Goal: Information Seeking & Learning: Learn about a topic

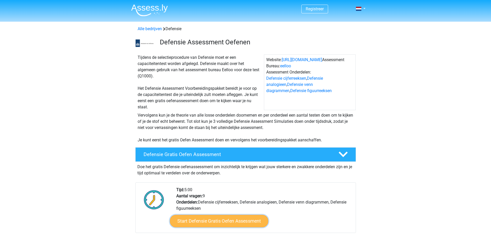
click at [219, 224] on link "Start Defensie Gratis Oefen Assessment" at bounding box center [219, 221] width 98 height 12
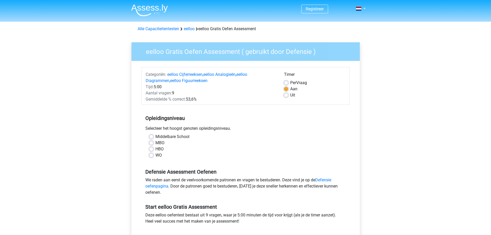
click at [153, 143] on div "MBO" at bounding box center [245, 143] width 193 height 6
click at [155, 135] on label "Middelbare School" at bounding box center [172, 136] width 34 height 6
click at [150, 135] on input "Middelbare School" at bounding box center [151, 135] width 4 height 5
radio input "true"
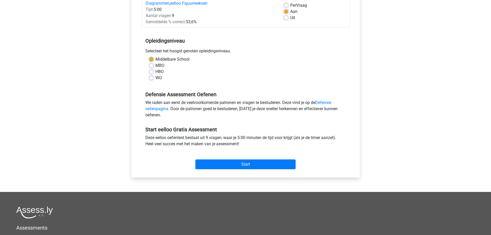
scroll to position [103, 0]
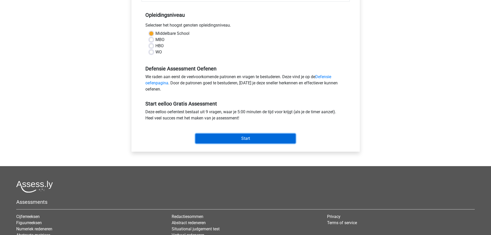
click at [236, 142] on input "Start" at bounding box center [245, 138] width 100 height 10
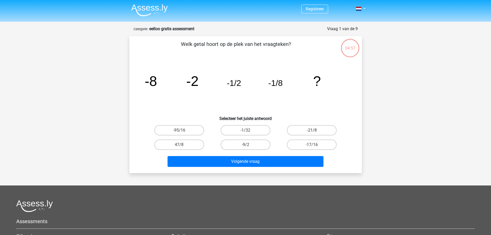
click at [243, 53] on p "Welk getal hoort op de plek van het vraagteken?" at bounding box center [236, 47] width 196 height 15
click at [252, 131] on label "-1/32" at bounding box center [245, 130] width 50 height 10
click at [249, 131] on input "-1/32" at bounding box center [246, 131] width 3 height 3
radio input "true"
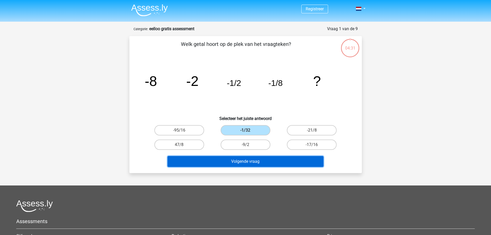
click at [242, 160] on button "Volgende vraag" at bounding box center [245, 161] width 156 height 11
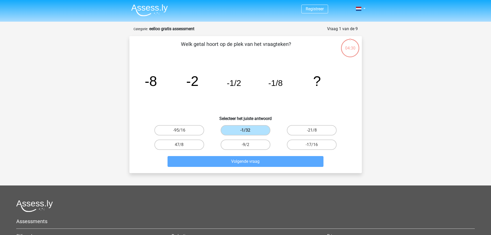
scroll to position [26, 0]
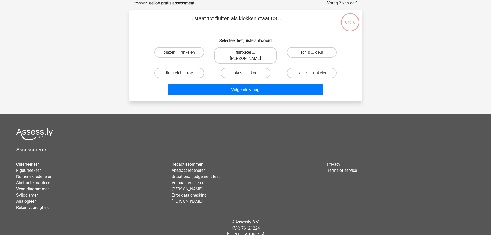
drag, startPoint x: 296, startPoint y: 57, endPoint x: 242, endPoint y: 50, distance: 54.3
click at [242, 50] on div "blazen ... rinkelen fluitketel ... luiden schip ... deur fluitketel ... koe bla…" at bounding box center [245, 62] width 199 height 35
click at [242, 50] on label "fluitketel ... luiden" at bounding box center [245, 55] width 62 height 16
click at [245, 52] on input "fluitketel ... luiden" at bounding box center [246, 53] width 3 height 3
radio input "true"
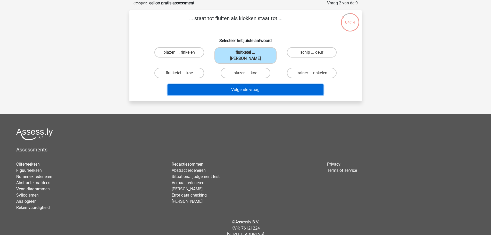
click at [246, 84] on button "Volgende vraag" at bounding box center [245, 89] width 156 height 11
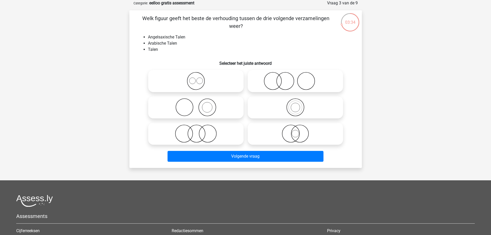
click at [201, 129] on icon at bounding box center [195, 133] width 91 height 18
click at [199, 129] on input "radio" at bounding box center [197, 128] width 3 height 3
radio input "true"
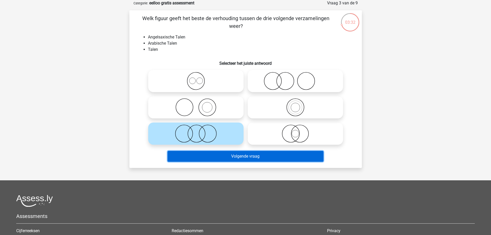
click at [242, 153] on button "Volgende vraag" at bounding box center [245, 156] width 156 height 11
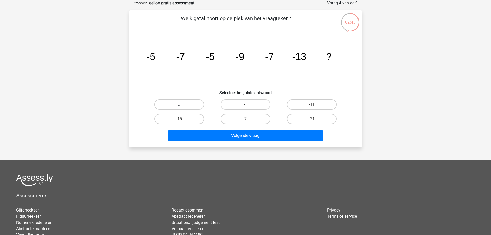
click at [169, 105] on label "3" at bounding box center [179, 104] width 50 height 10
click at [179, 105] on input "3" at bounding box center [180, 105] width 3 height 3
radio input "true"
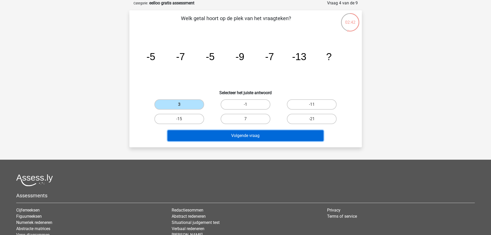
click at [246, 136] on button "Volgende vraag" at bounding box center [245, 135] width 156 height 11
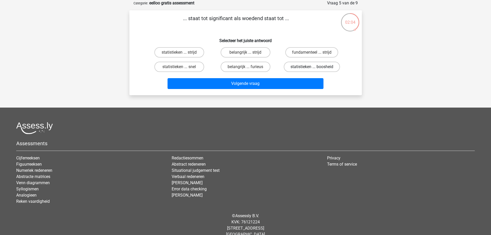
click at [303, 64] on label "statistieken ... boosheid" at bounding box center [312, 67] width 56 height 10
click at [312, 67] on input "statistieken ... boosheid" at bounding box center [313, 68] width 3 height 3
radio input "true"
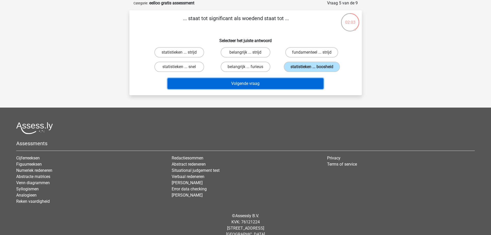
click at [259, 85] on button "Volgende vraag" at bounding box center [245, 83] width 156 height 11
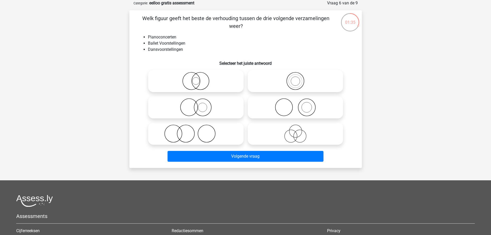
click at [290, 130] on icon at bounding box center [295, 133] width 91 height 18
click at [295, 130] on input "radio" at bounding box center [296, 128] width 3 height 3
radio input "true"
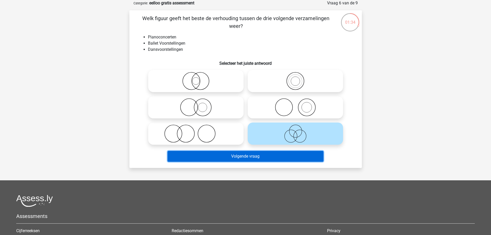
click at [243, 159] on button "Volgende vraag" at bounding box center [245, 156] width 156 height 11
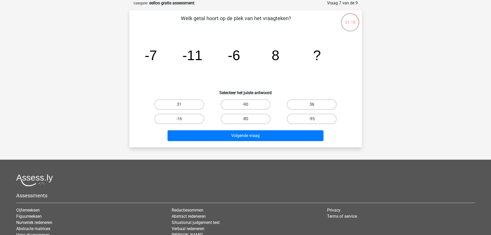
click at [303, 103] on label "36" at bounding box center [312, 104] width 50 height 10
click at [312, 104] on input "36" at bounding box center [313, 105] width 3 height 3
radio input "true"
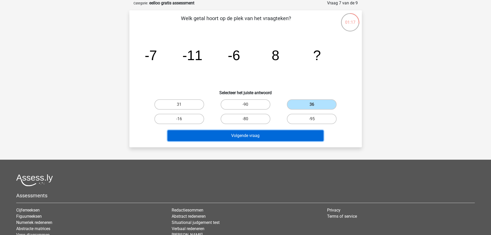
click at [243, 136] on button "Volgende vraag" at bounding box center [245, 135] width 156 height 11
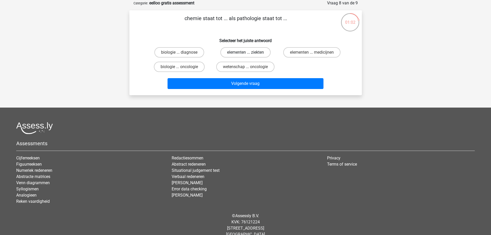
click at [248, 52] on label "elementen ... ziekten" at bounding box center [245, 52] width 50 height 10
click at [248, 52] on input "elementen ... ziekten" at bounding box center [246, 53] width 3 height 3
radio input "true"
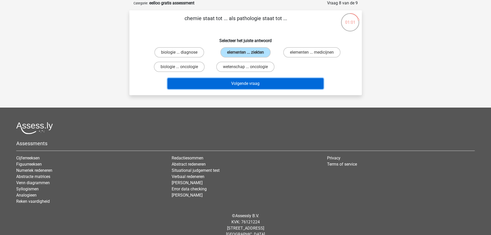
click at [243, 83] on button "Volgende vraag" at bounding box center [245, 83] width 156 height 11
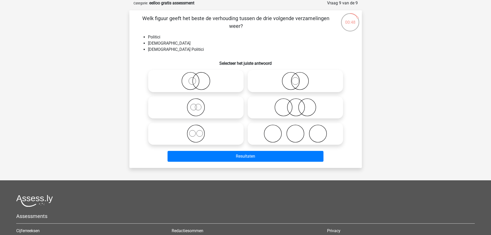
click at [195, 82] on circle at bounding box center [192, 80] width 7 height 7
click at [196, 78] on input "radio" at bounding box center [197, 76] width 3 height 3
radio input "true"
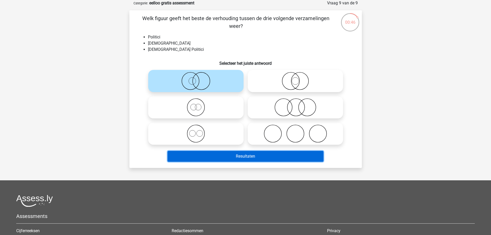
click at [254, 155] on button "Resultaten" at bounding box center [245, 156] width 156 height 11
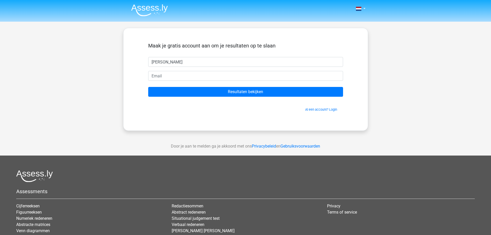
type input "richard Sijbers"
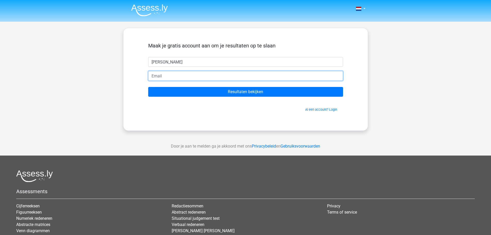
click at [178, 71] on input "email" at bounding box center [245, 76] width 195 height 10
type input "richardsijbers01@gmail.com"
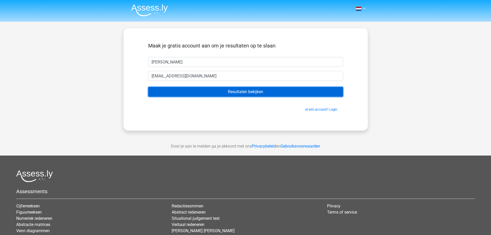
click at [246, 93] on input "Resultaten bekijken" at bounding box center [245, 92] width 195 height 10
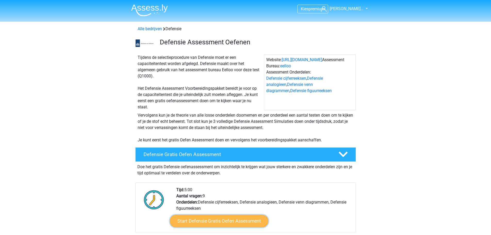
click at [230, 221] on link "Start Defensie Gratis Oefen Assessment" at bounding box center [219, 221] width 98 height 12
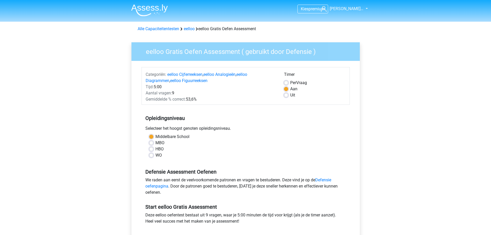
click at [155, 142] on label "MBO" at bounding box center [159, 143] width 9 height 6
click at [150, 142] on input "MBO" at bounding box center [151, 142] width 4 height 5
radio input "true"
click at [155, 150] on label "HBO" at bounding box center [159, 149] width 8 height 6
click at [151, 150] on input "HBO" at bounding box center [151, 148] width 4 height 5
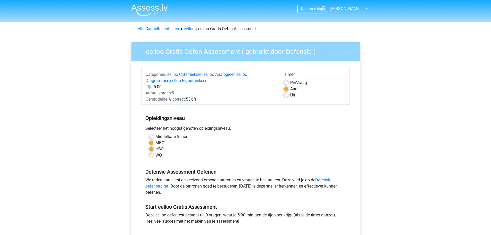
radio input "true"
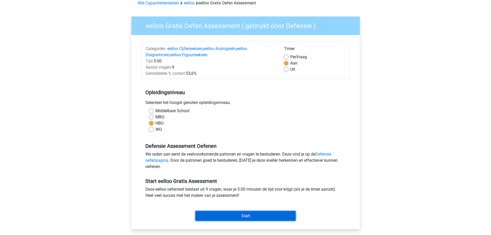
click at [239, 214] on input "Start" at bounding box center [245, 216] width 100 height 10
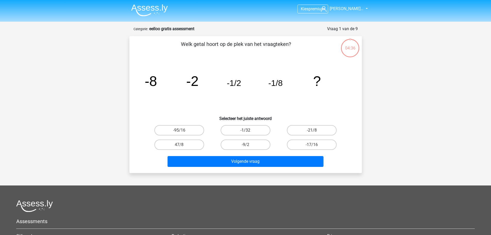
click at [242, 130] on label "-1/32" at bounding box center [245, 130] width 50 height 10
click at [245, 130] on input "-1/32" at bounding box center [246, 131] width 3 height 3
radio input "true"
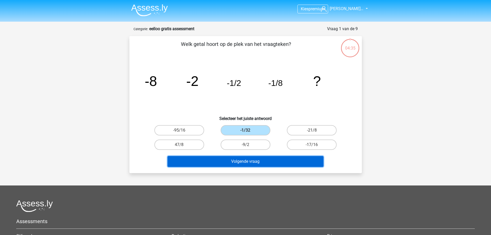
click at [246, 164] on button "Volgende vraag" at bounding box center [245, 161] width 156 height 11
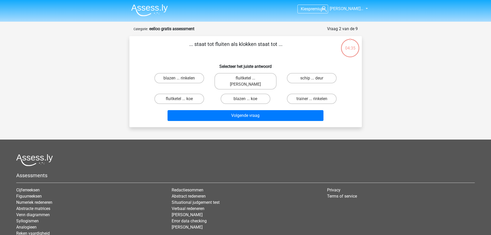
scroll to position [26, 0]
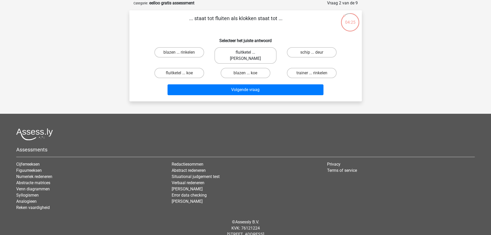
click at [246, 51] on label "fluitketel ... luiden" at bounding box center [245, 55] width 62 height 16
click at [246, 52] on input "fluitketel ... luiden" at bounding box center [246, 53] width 3 height 3
radio input "true"
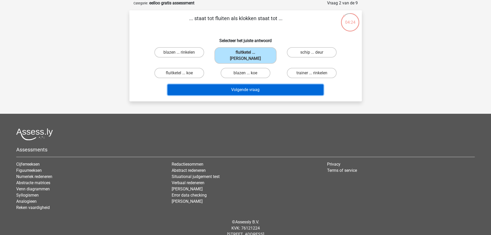
click at [245, 84] on button "Volgende vraag" at bounding box center [245, 89] width 156 height 11
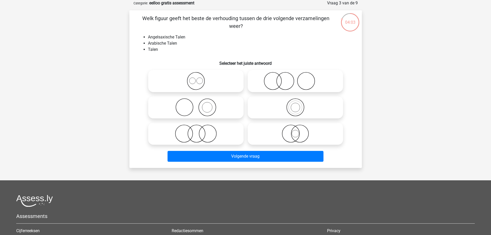
click at [196, 132] on icon at bounding box center [195, 133] width 91 height 18
click at [196, 131] on input "radio" at bounding box center [197, 128] width 3 height 3
radio input "true"
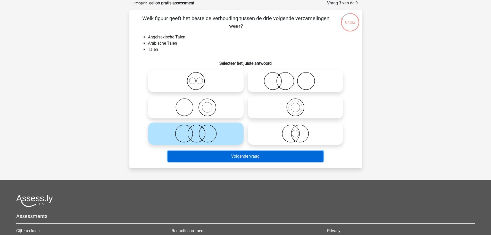
click at [249, 155] on button "Volgende vraag" at bounding box center [245, 156] width 156 height 11
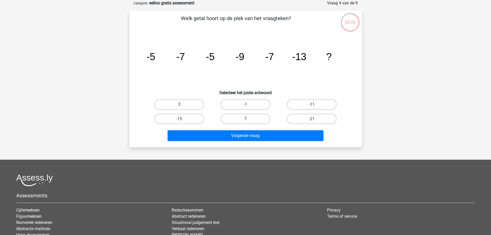
click at [246, 117] on label "7" at bounding box center [245, 119] width 50 height 10
click at [246, 119] on input "7" at bounding box center [246, 120] width 3 height 3
radio input "true"
click at [187, 117] on label "-15" at bounding box center [179, 119] width 50 height 10
click at [182, 119] on input "-15" at bounding box center [180, 120] width 3 height 3
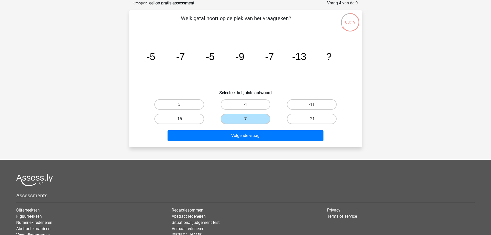
radio input "true"
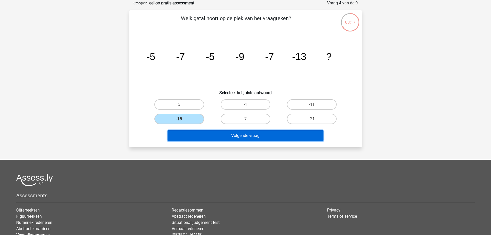
click at [250, 136] on button "Volgende vraag" at bounding box center [245, 135] width 156 height 11
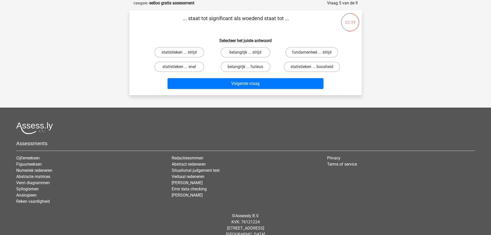
click at [245, 68] on input "belangrijk ... furieus" at bounding box center [246, 68] width 3 height 3
radio input "true"
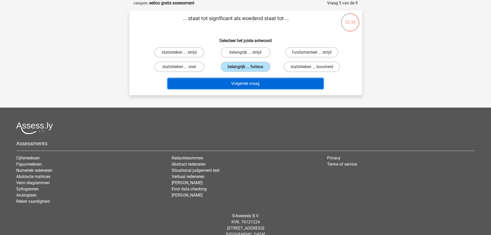
click at [248, 85] on button "Volgende vraag" at bounding box center [245, 83] width 156 height 11
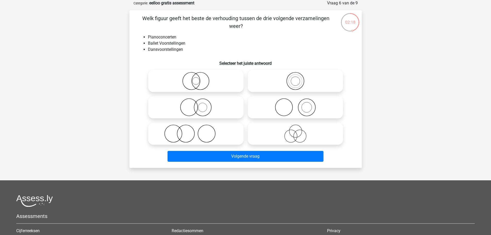
click at [188, 109] on icon at bounding box center [195, 107] width 91 height 18
click at [196, 105] on input "radio" at bounding box center [197, 102] width 3 height 3
radio input "true"
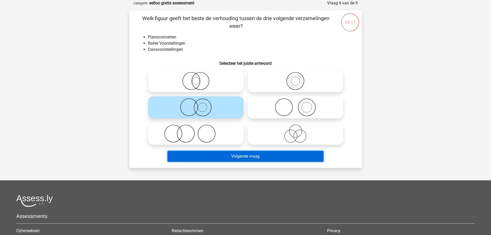
click at [241, 153] on button "Volgende vraag" at bounding box center [245, 156] width 156 height 11
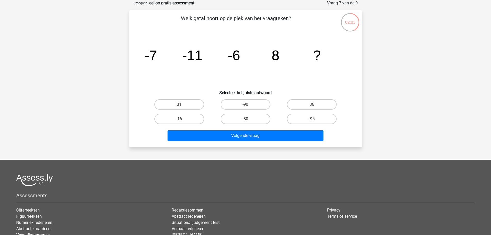
click at [185, 99] on div "31" at bounding box center [179, 104] width 66 height 14
click at [177, 103] on label "31" at bounding box center [179, 104] width 50 height 10
click at [179, 104] on input "31" at bounding box center [180, 105] width 3 height 3
radio input "true"
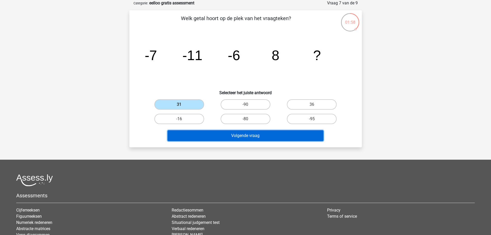
click at [255, 138] on button "Volgende vraag" at bounding box center [245, 135] width 156 height 11
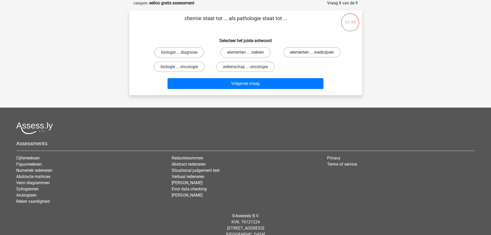
click at [324, 55] on label "elementen ... medicijnen" at bounding box center [311, 52] width 57 height 10
click at [315, 55] on input "elementen ... medicijnen" at bounding box center [313, 53] width 3 height 3
radio input "true"
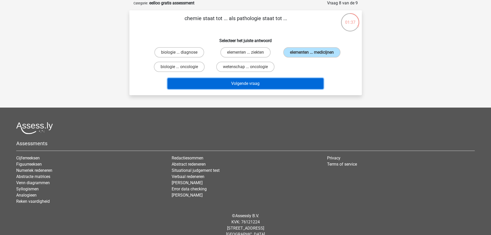
click at [259, 82] on button "Volgende vraag" at bounding box center [245, 83] width 156 height 11
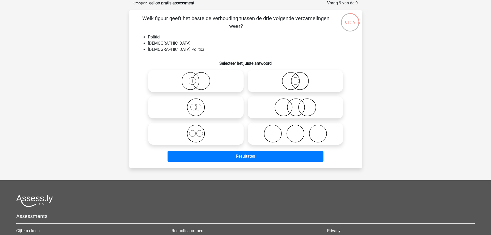
click at [204, 76] on icon at bounding box center [195, 81] width 91 height 18
click at [199, 76] on input "radio" at bounding box center [197, 76] width 3 height 3
radio input "true"
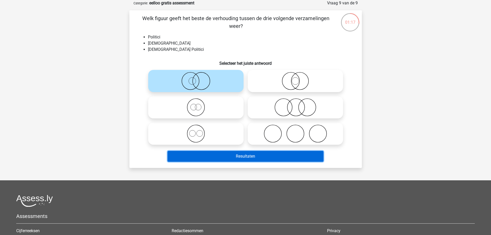
click at [243, 155] on button "Resultaten" at bounding box center [245, 156] width 156 height 11
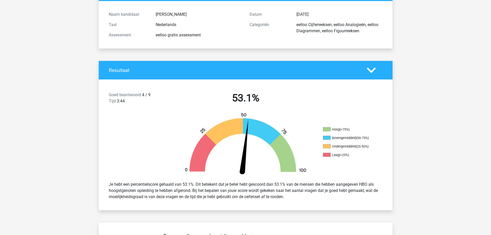
scroll to position [77, 0]
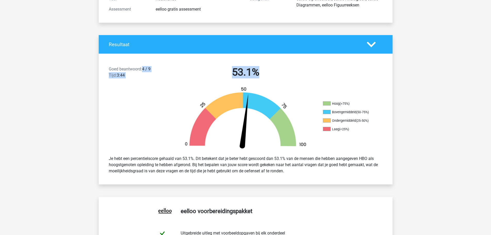
drag, startPoint x: 157, startPoint y: 72, endPoint x: 79, endPoint y: 130, distance: 97.4
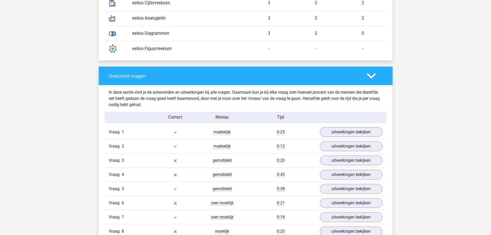
scroll to position [515, 0]
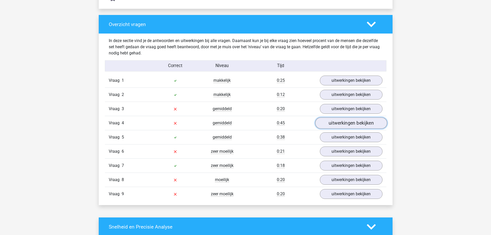
click at [348, 119] on link "uitwerkingen bekijken" at bounding box center [351, 122] width 72 height 11
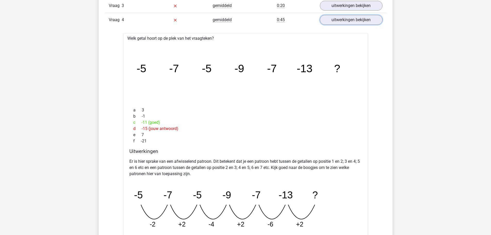
scroll to position [489, 0]
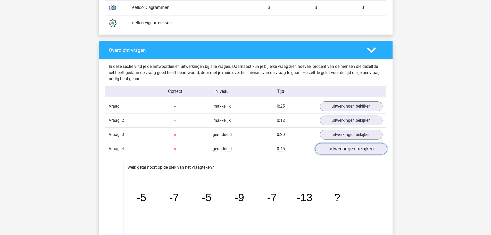
click at [342, 147] on link "uitwerkingen bekijken" at bounding box center [351, 148] width 72 height 11
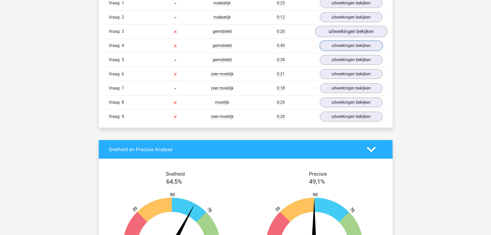
scroll to position [567, 0]
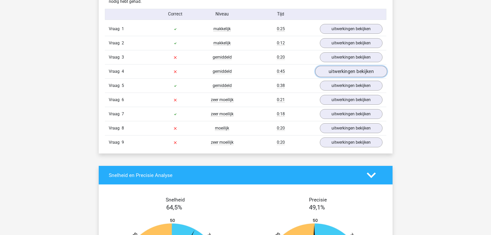
click at [335, 71] on link "uitwerkingen bekijken" at bounding box center [351, 71] width 72 height 11
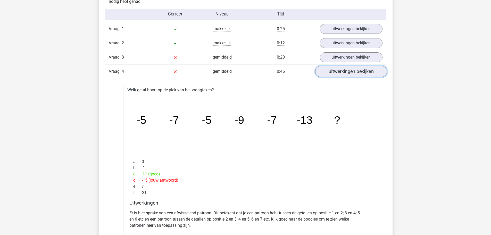
click at [335, 71] on link "uitwerkingen bekijken" at bounding box center [351, 71] width 72 height 11
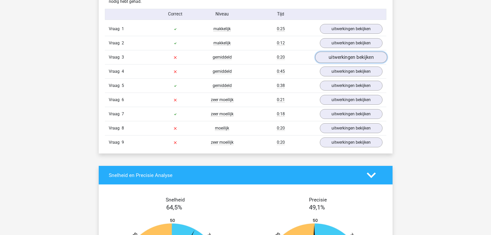
click at [340, 58] on link "uitwerkingen bekijken" at bounding box center [351, 57] width 72 height 11
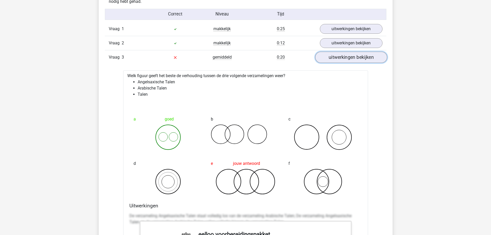
click at [340, 58] on link "uitwerkingen bekijken" at bounding box center [351, 57] width 72 height 11
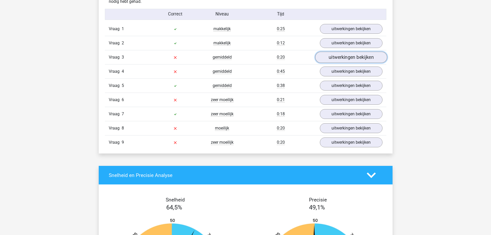
click at [352, 58] on link "uitwerkingen bekijken" at bounding box center [351, 57] width 72 height 11
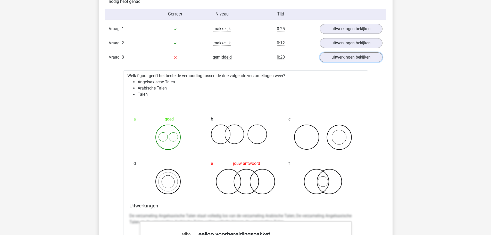
scroll to position [515, 0]
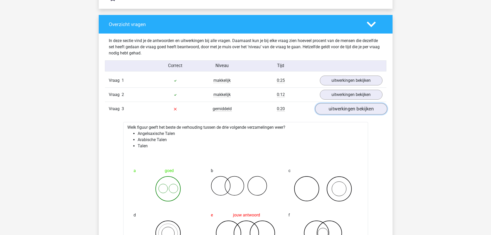
click at [348, 109] on link "uitwerkingen bekijken" at bounding box center [351, 108] width 72 height 11
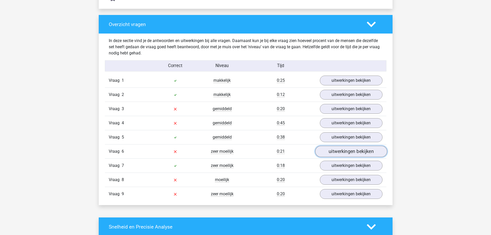
click at [345, 154] on link "uitwerkingen bekijken" at bounding box center [351, 150] width 72 height 11
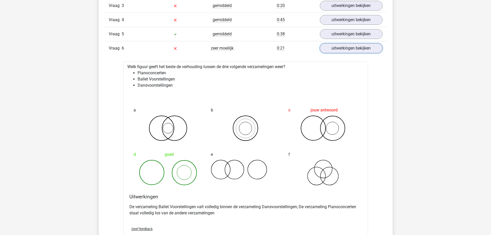
scroll to position [592, 0]
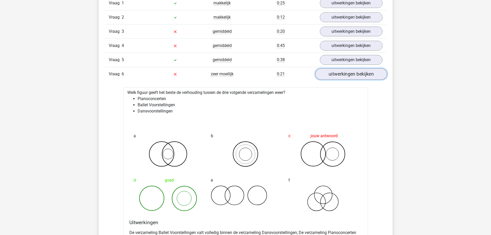
click at [350, 75] on link "uitwerkingen bekijken" at bounding box center [351, 73] width 72 height 11
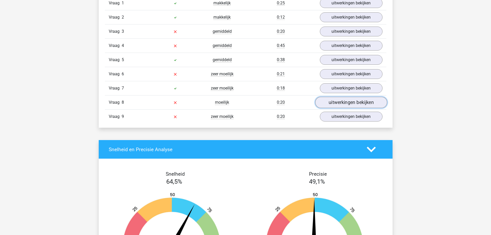
click at [345, 100] on link "uitwerkingen bekijken" at bounding box center [351, 102] width 72 height 11
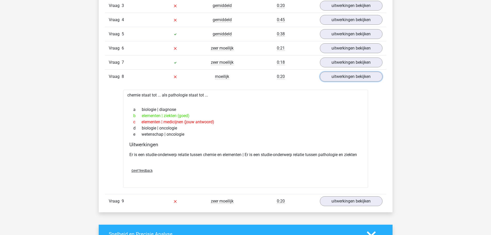
scroll to position [644, 0]
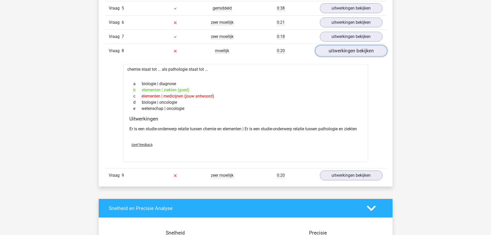
click at [342, 54] on link "uitwerkingen bekijken" at bounding box center [351, 50] width 72 height 11
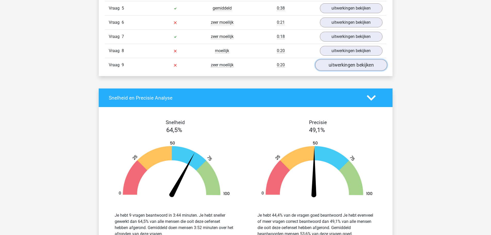
click at [348, 67] on link "uitwerkingen bekijken" at bounding box center [351, 64] width 72 height 11
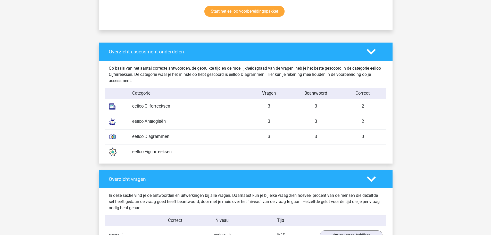
scroll to position [335, 0]
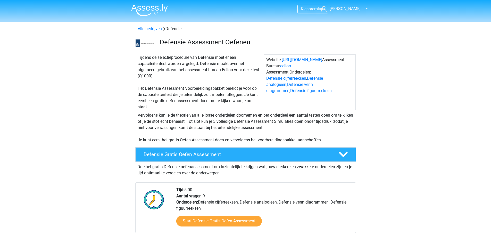
scroll to position [77, 0]
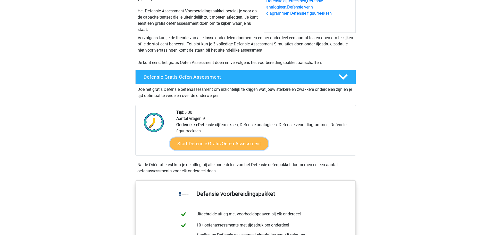
click at [207, 143] on link "Start Defensie Gratis Oefen Assessment" at bounding box center [219, 143] width 98 height 12
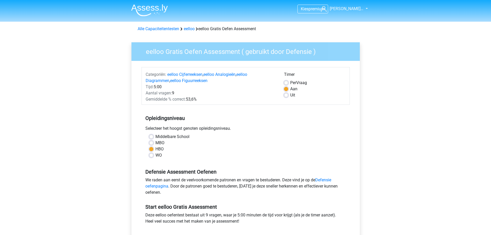
scroll to position [103, 0]
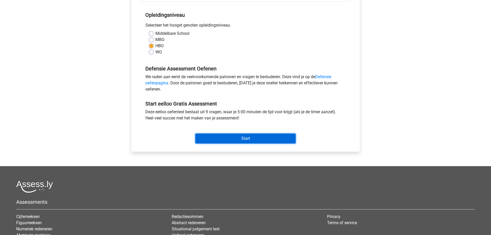
click at [255, 134] on input "Start" at bounding box center [245, 138] width 100 height 10
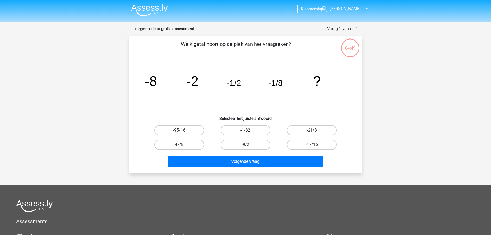
click at [244, 131] on label "-1/32" at bounding box center [245, 130] width 50 height 10
click at [245, 131] on input "-1/32" at bounding box center [246, 131] width 3 height 3
radio input "true"
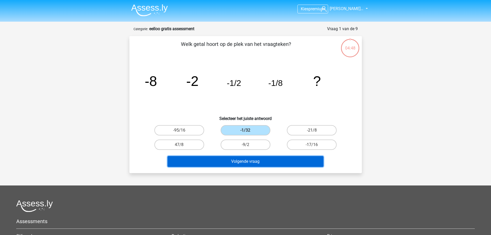
click at [248, 161] on button "Volgende vraag" at bounding box center [245, 161] width 156 height 11
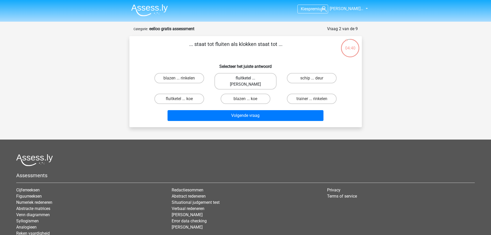
click at [239, 78] on label "fluitketel ... luiden" at bounding box center [245, 81] width 62 height 16
click at [245, 78] on input "fluitketel ... luiden" at bounding box center [246, 79] width 3 height 3
radio input "true"
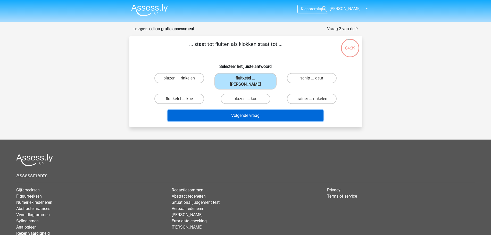
click at [236, 110] on button "Volgende vraag" at bounding box center [245, 115] width 156 height 11
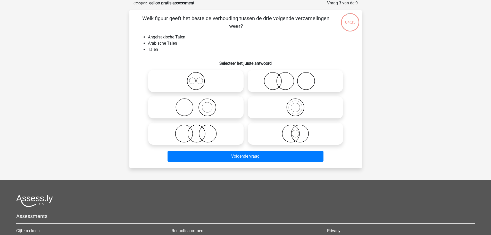
click at [194, 83] on circle at bounding box center [192, 81] width 6 height 6
click at [196, 78] on input "radio" at bounding box center [197, 76] width 3 height 3
radio input "true"
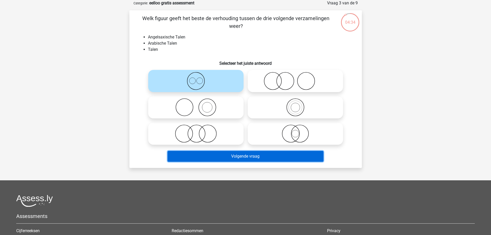
click at [243, 157] on button "Volgende vraag" at bounding box center [245, 156] width 156 height 11
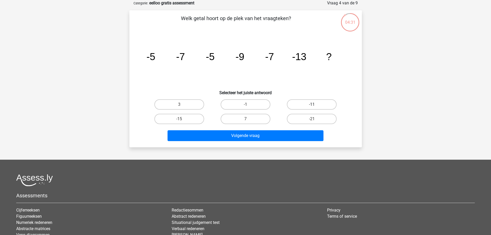
click at [310, 102] on label "-11" at bounding box center [312, 104] width 50 height 10
click at [312, 104] on input "-11" at bounding box center [313, 105] width 3 height 3
radio input "true"
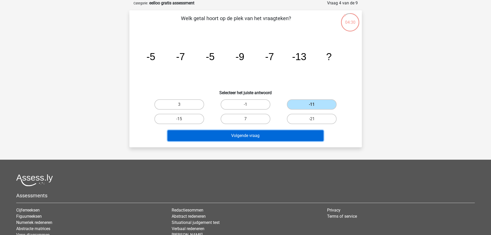
click at [235, 133] on button "Volgende vraag" at bounding box center [245, 135] width 156 height 11
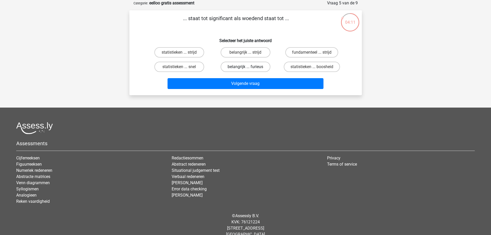
click at [241, 65] on label "belangrijk ... furieus" at bounding box center [245, 67] width 50 height 10
click at [245, 67] on input "belangrijk ... furieus" at bounding box center [246, 68] width 3 height 3
radio input "true"
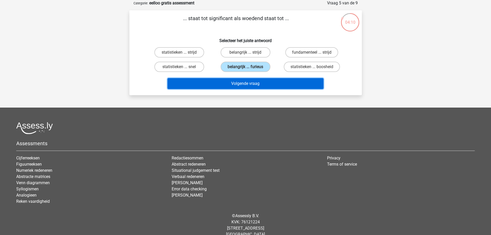
click at [247, 88] on button "Volgende vraag" at bounding box center [245, 83] width 156 height 11
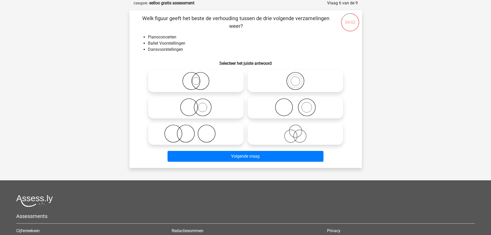
click at [202, 109] on icon at bounding box center [195, 107] width 91 height 18
click at [199, 105] on input "radio" at bounding box center [197, 102] width 3 height 3
radio input "true"
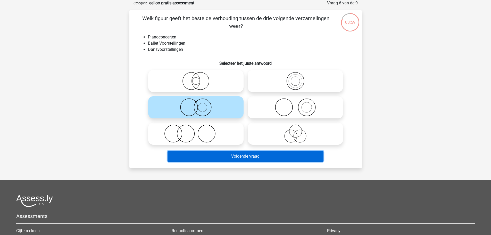
click at [245, 158] on button "Volgende vraag" at bounding box center [245, 156] width 156 height 11
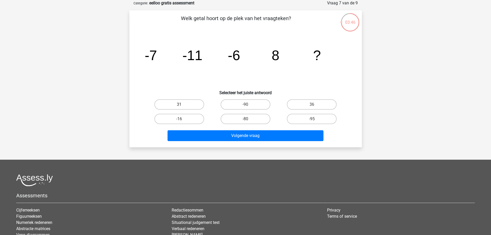
click at [170, 104] on label "31" at bounding box center [179, 104] width 50 height 10
click at [179, 104] on input "31" at bounding box center [180, 105] width 3 height 3
radio input "true"
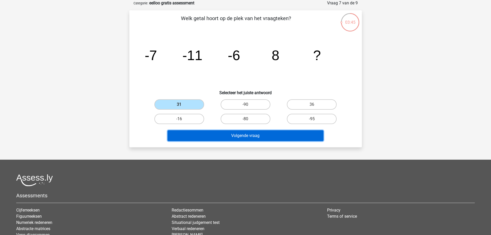
click at [242, 137] on button "Volgende vraag" at bounding box center [245, 135] width 156 height 11
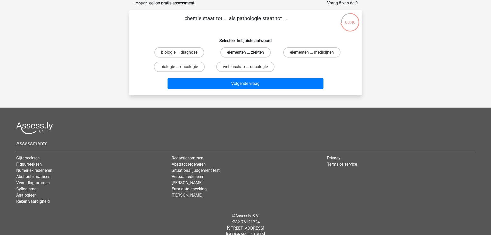
click at [242, 54] on label "elementen ... ziekten" at bounding box center [245, 52] width 50 height 10
click at [245, 54] on input "elementen ... ziekten" at bounding box center [246, 53] width 3 height 3
radio input "true"
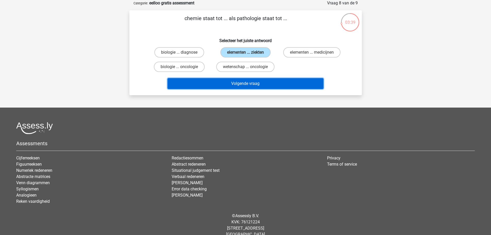
click at [245, 81] on button "Volgende vraag" at bounding box center [245, 83] width 156 height 11
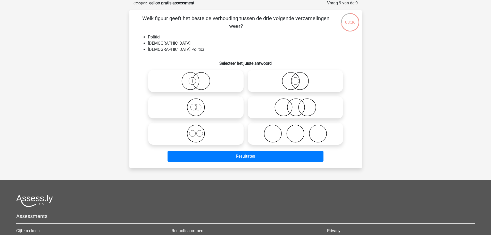
click at [294, 82] on icon at bounding box center [295, 81] width 91 height 18
click at [295, 78] on input "radio" at bounding box center [296, 76] width 3 height 3
radio input "true"
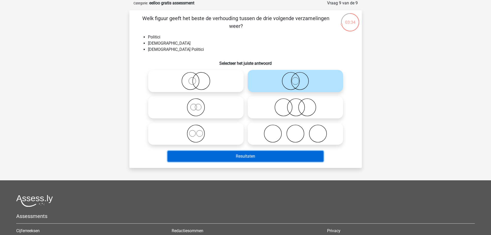
click at [238, 152] on button "Resultaten" at bounding box center [245, 156] width 156 height 11
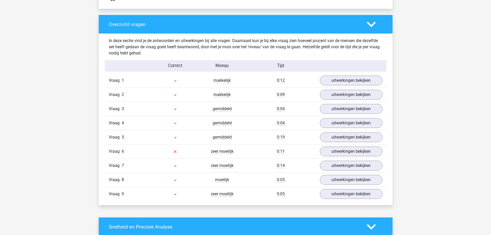
scroll to position [541, 0]
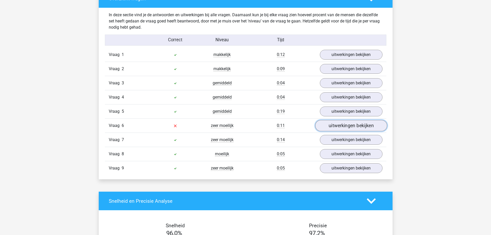
click at [345, 125] on link "uitwerkingen bekijken" at bounding box center [351, 125] width 72 height 11
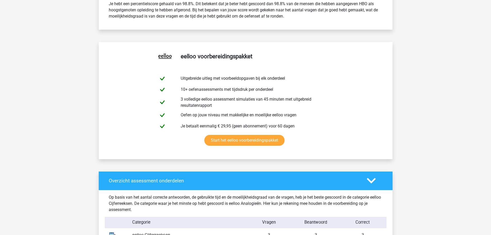
scroll to position [129, 0]
